Goal: Navigation & Orientation: Go to known website

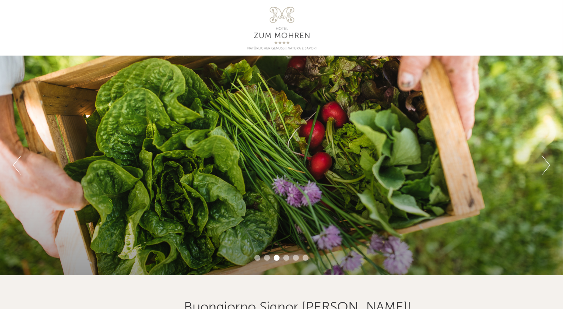
drag, startPoint x: 544, startPoint y: 161, endPoint x: 548, endPoint y: 169, distance: 8.5
click at [548, 169] on button "Next" at bounding box center [547, 165] width 8 height 19
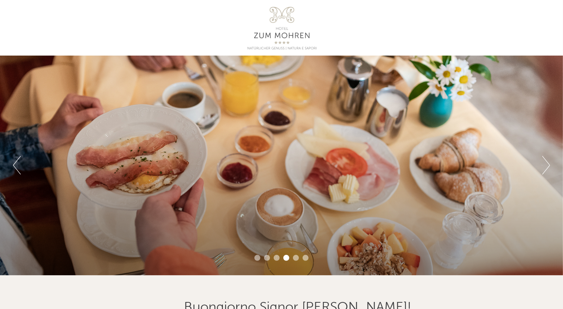
click at [548, 169] on button "Next" at bounding box center [547, 165] width 8 height 19
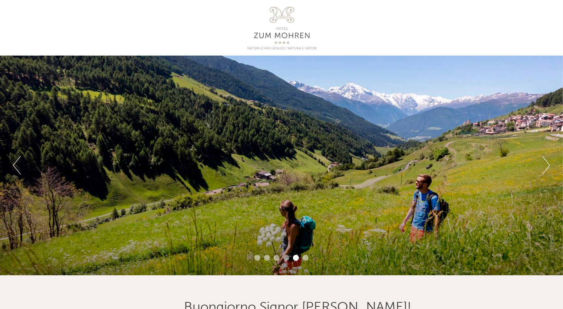
click at [548, 169] on button "Next" at bounding box center [547, 165] width 8 height 19
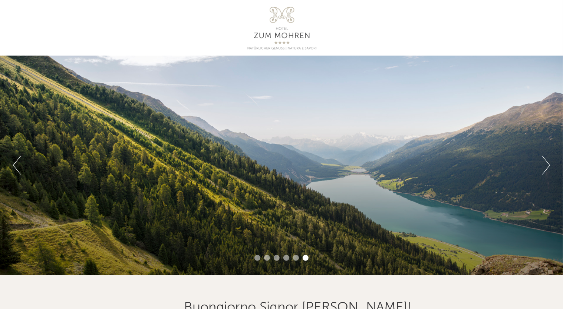
click at [548, 169] on button "Next" at bounding box center [547, 165] width 8 height 19
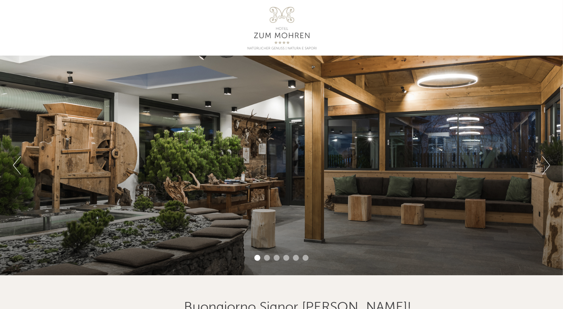
click at [548, 169] on button "Next" at bounding box center [547, 165] width 8 height 19
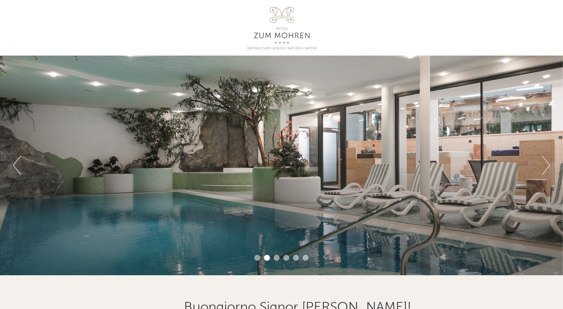
click at [548, 169] on button "Next" at bounding box center [547, 165] width 8 height 19
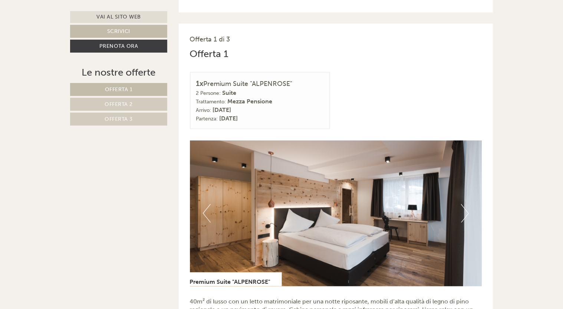
scroll to position [365, 0]
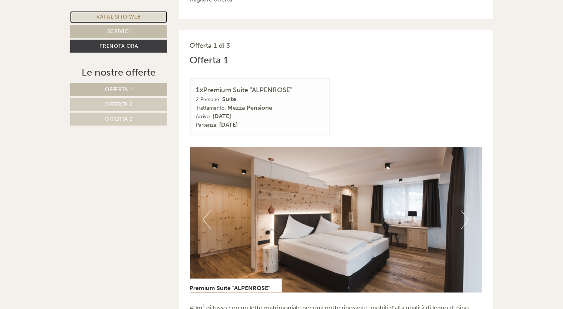
click at [130, 18] on link "Vai al sito web" at bounding box center [118, 17] width 97 height 12
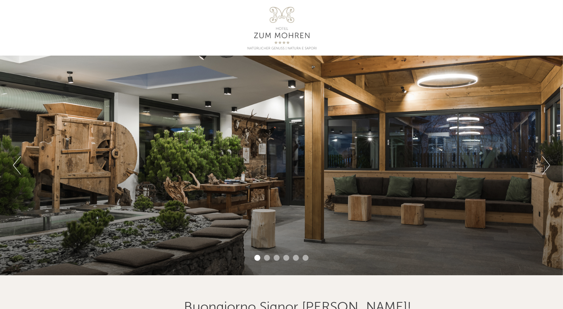
click at [547, 164] on button "Next" at bounding box center [547, 165] width 8 height 19
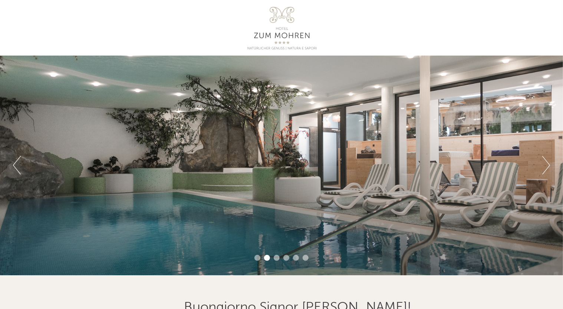
click at [547, 164] on button "Next" at bounding box center [547, 165] width 8 height 19
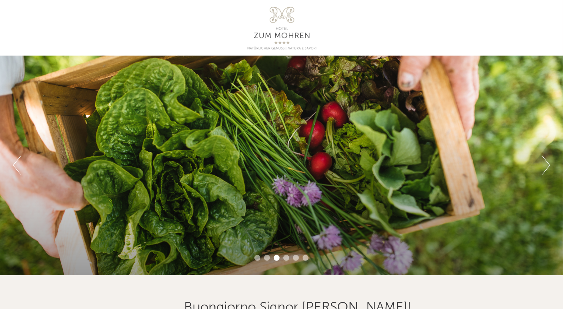
click at [547, 164] on button "Next" at bounding box center [547, 165] width 8 height 19
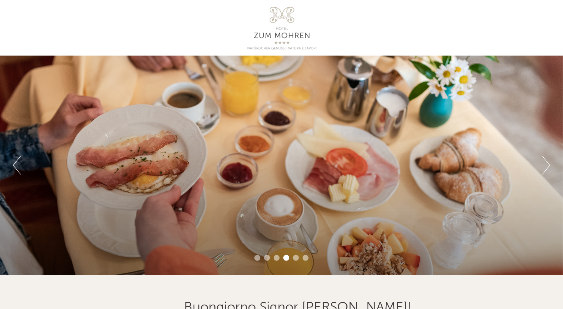
click at [547, 164] on button "Next" at bounding box center [547, 165] width 8 height 19
